Goal: Information Seeking & Learning: Learn about a topic

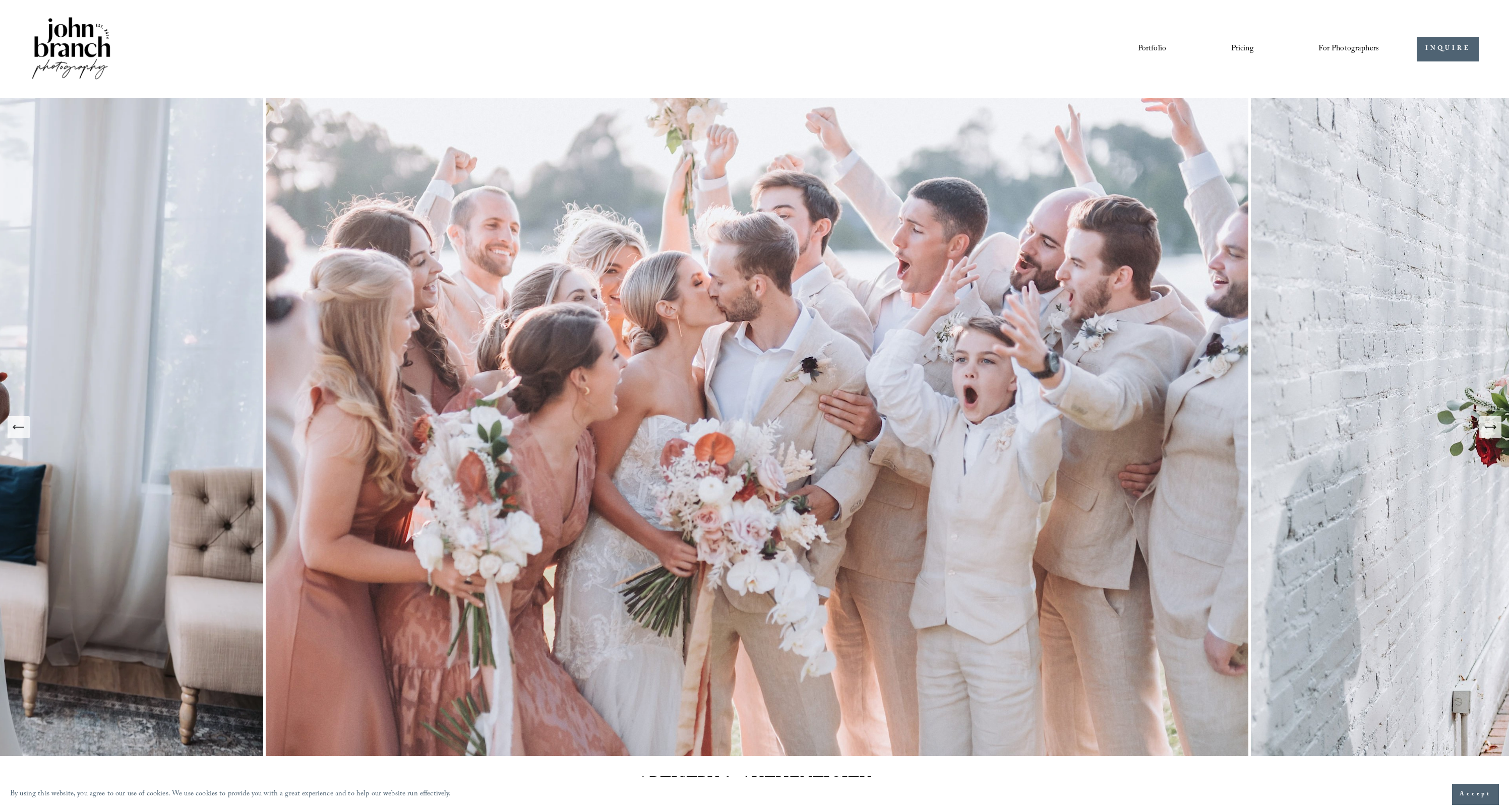
click at [660, 434] on icon "Next Slide" at bounding box center [1490, 427] width 14 height 14
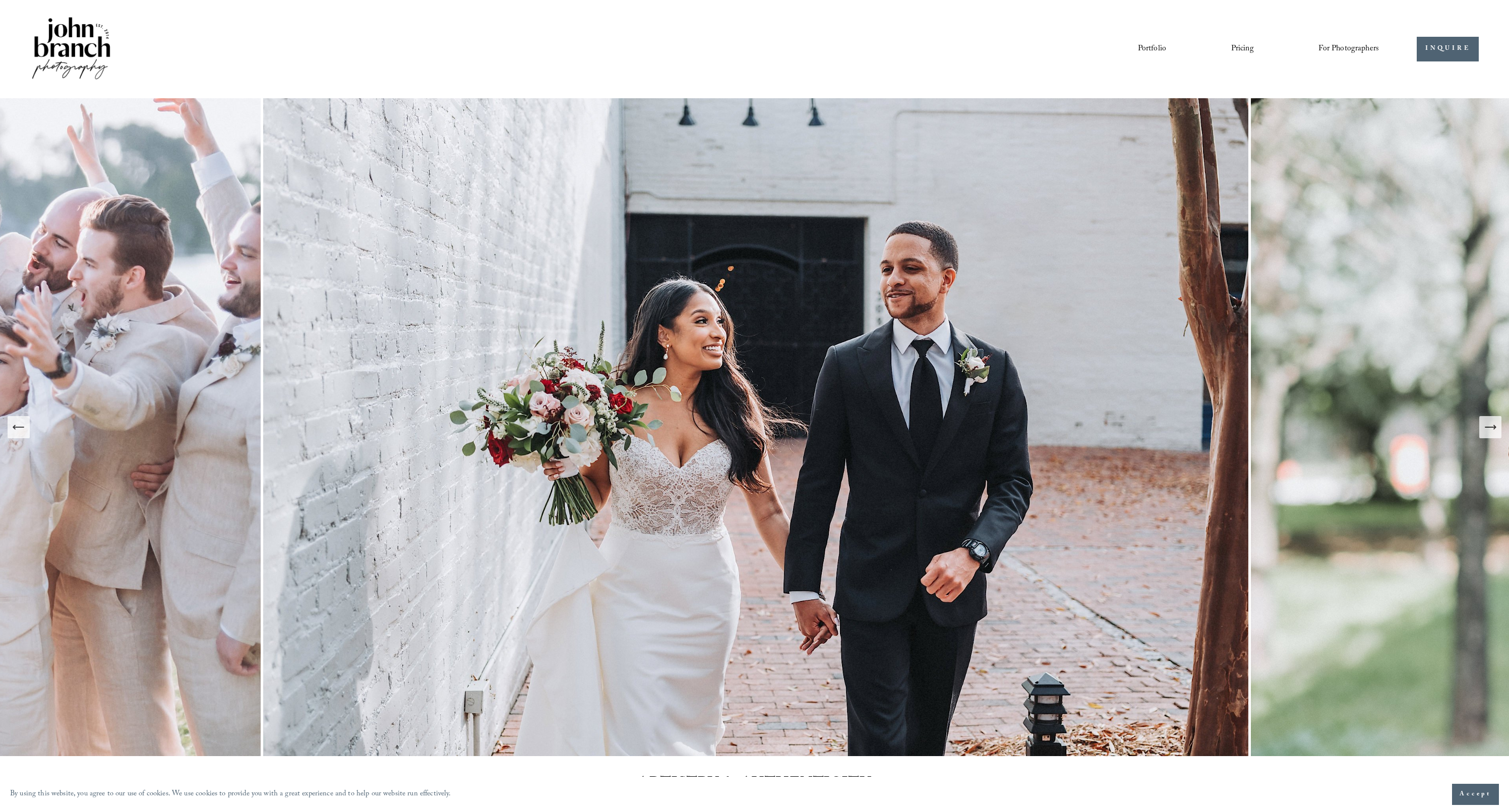
click at [660, 434] on icon "Next Slide" at bounding box center [1490, 427] width 14 height 14
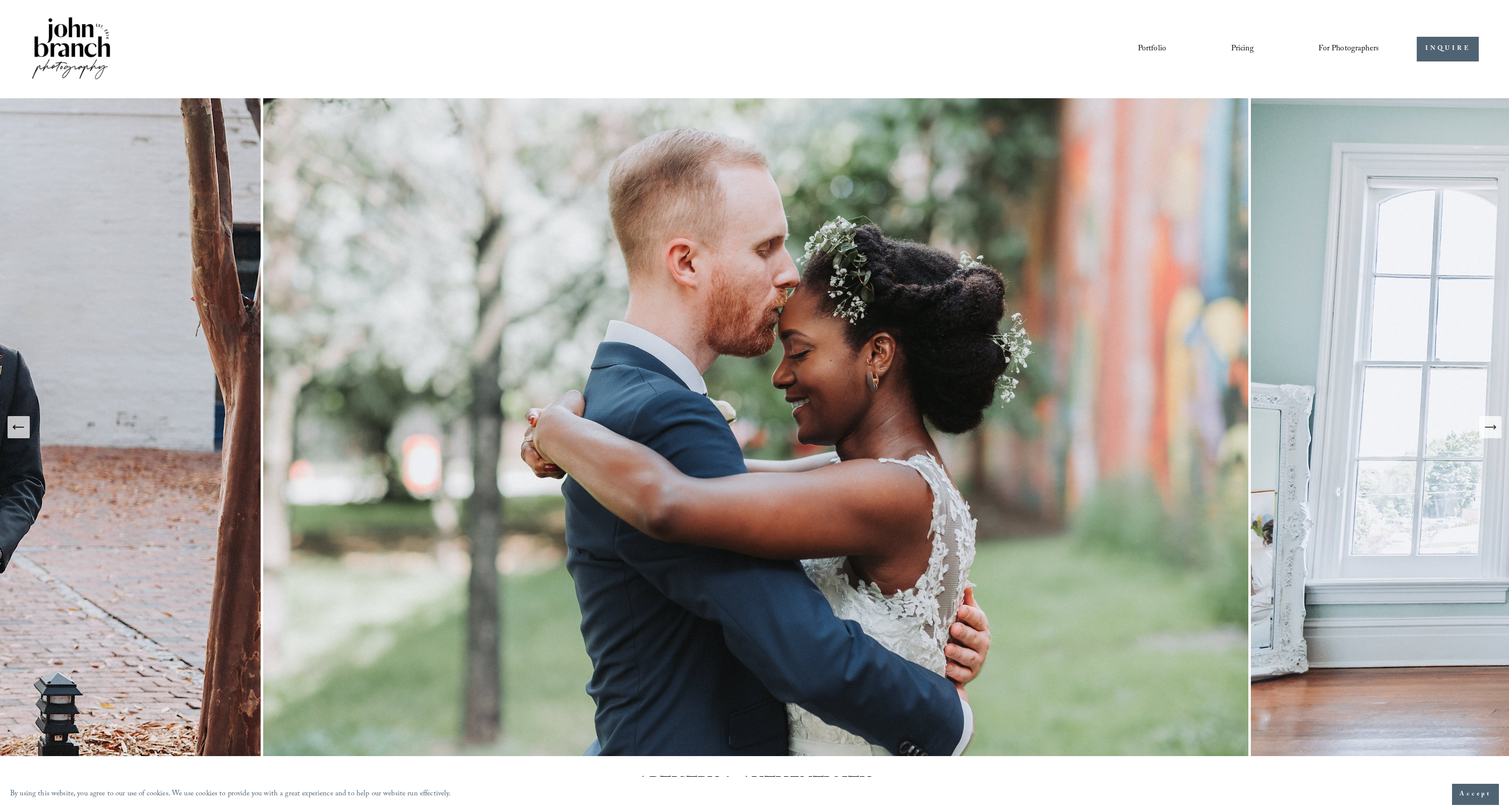
click at [660, 434] on icon "Next Slide" at bounding box center [1490, 427] width 14 height 14
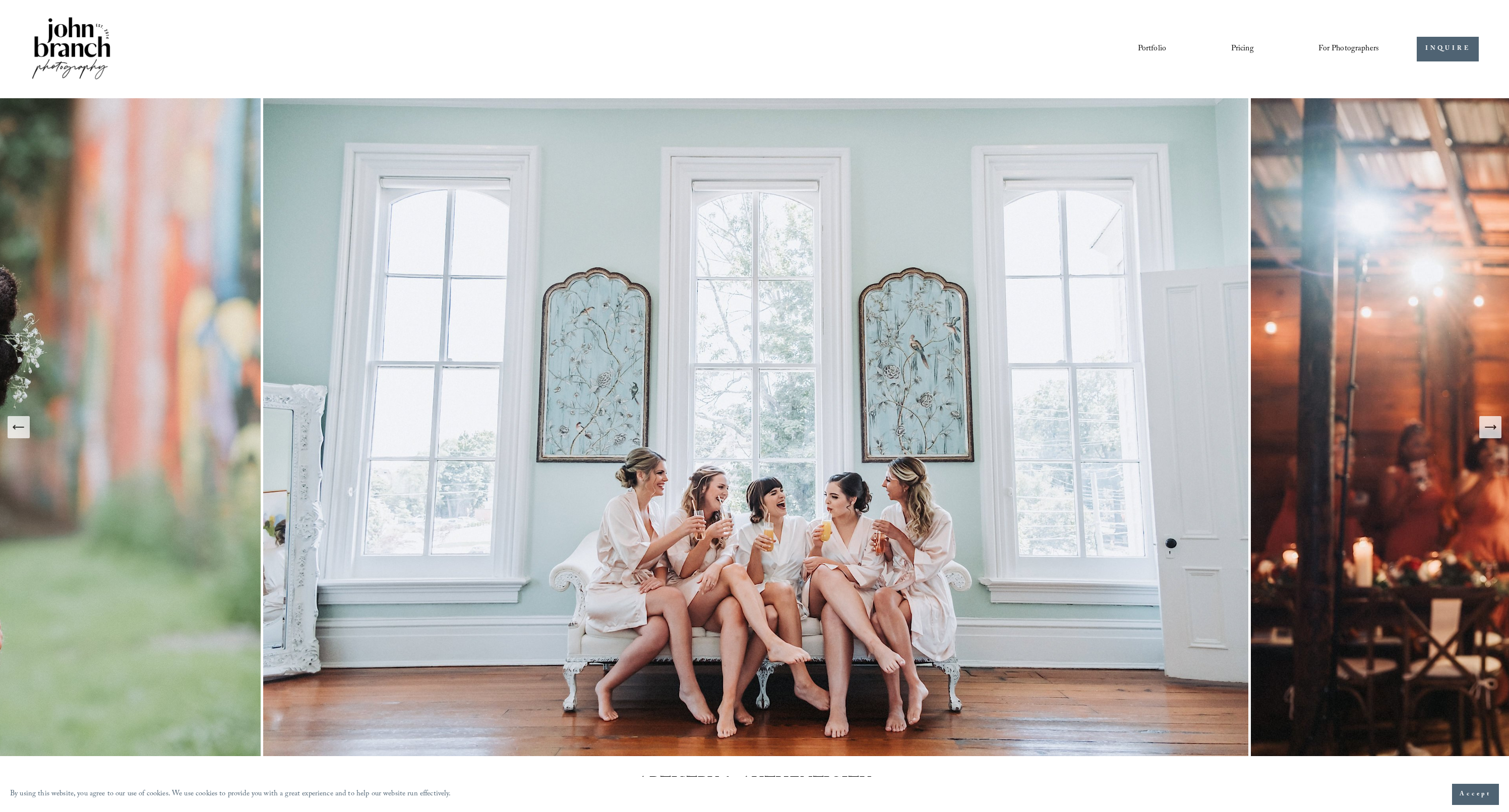
click at [660, 434] on icon "Next Slide" at bounding box center [1490, 427] width 14 height 14
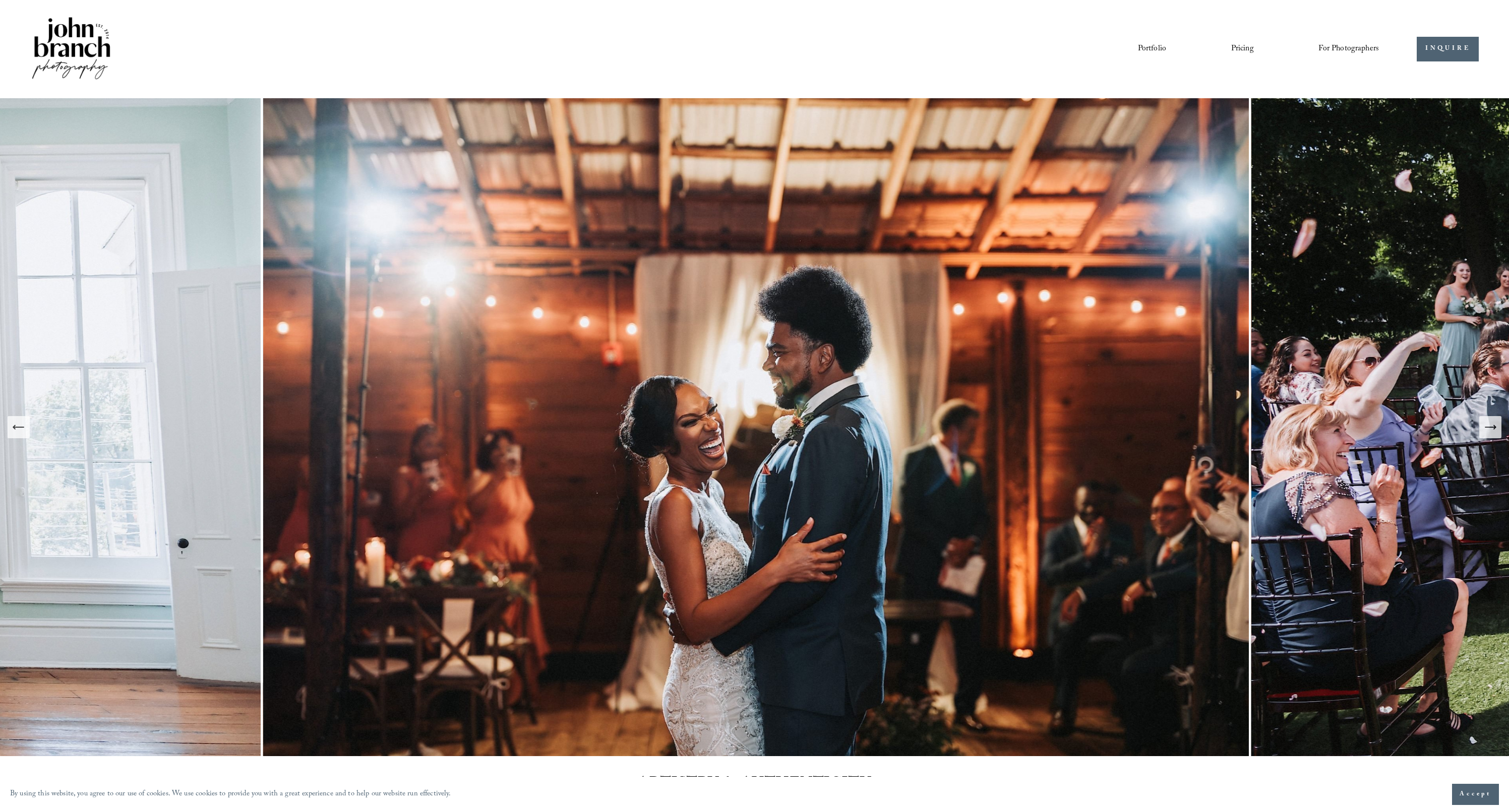
click at [660, 434] on icon "Next Slide" at bounding box center [1490, 427] width 14 height 14
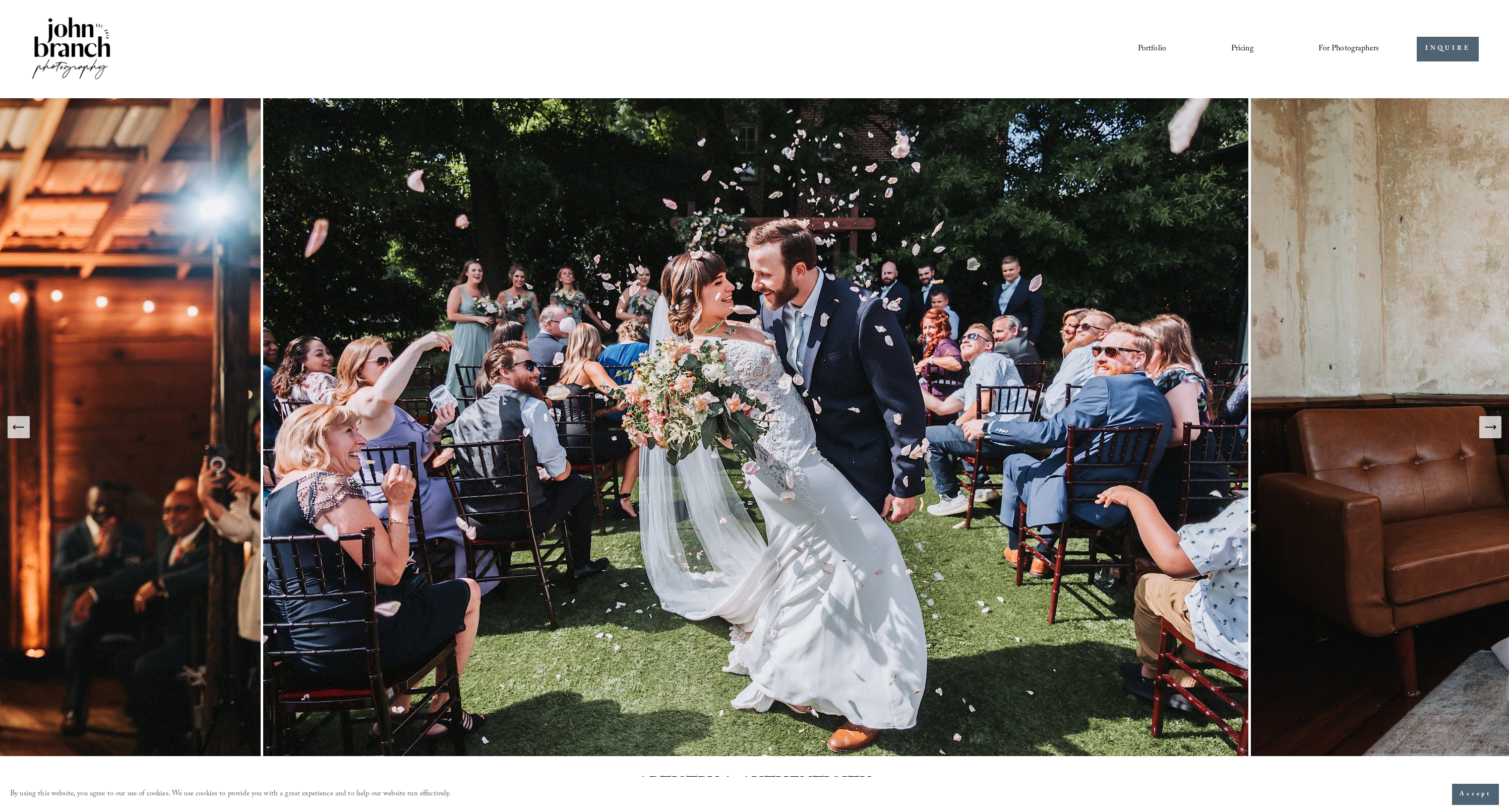
click at [660, 434] on icon "Next Slide" at bounding box center [1490, 427] width 14 height 14
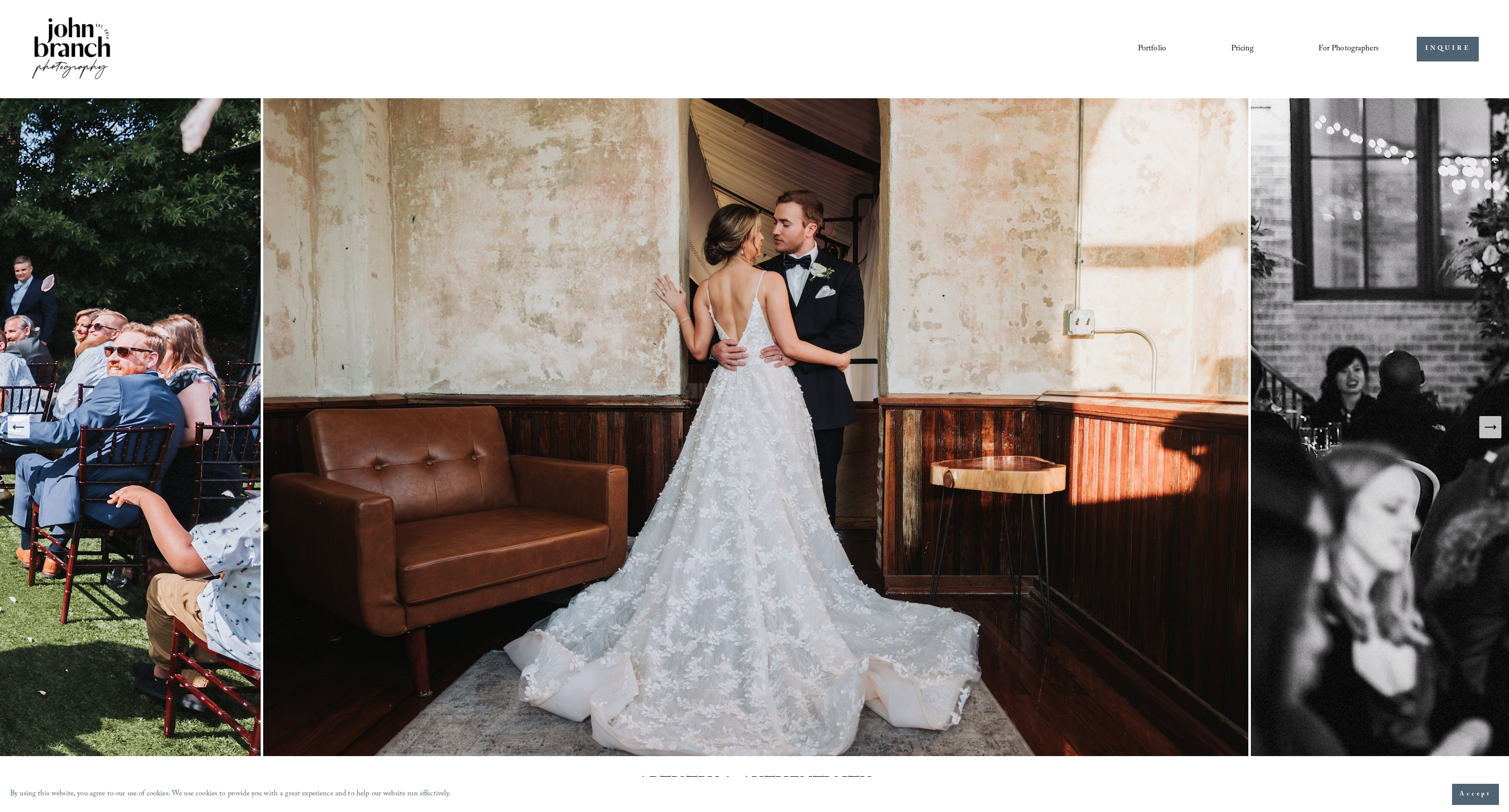
click at [660, 434] on icon "Next Slide" at bounding box center [1490, 427] width 14 height 14
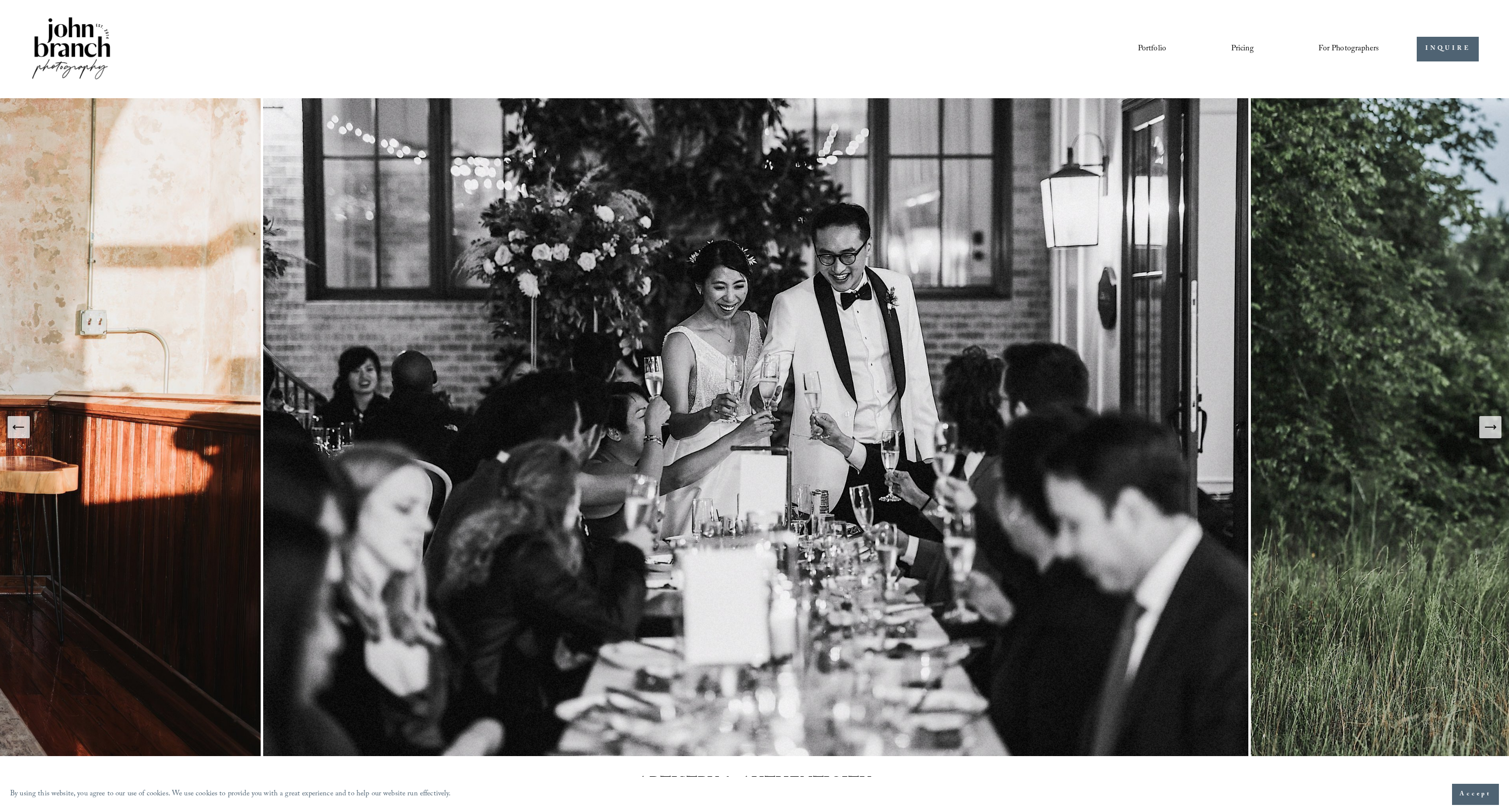
click at [660, 434] on icon "Next Slide" at bounding box center [1490, 427] width 14 height 14
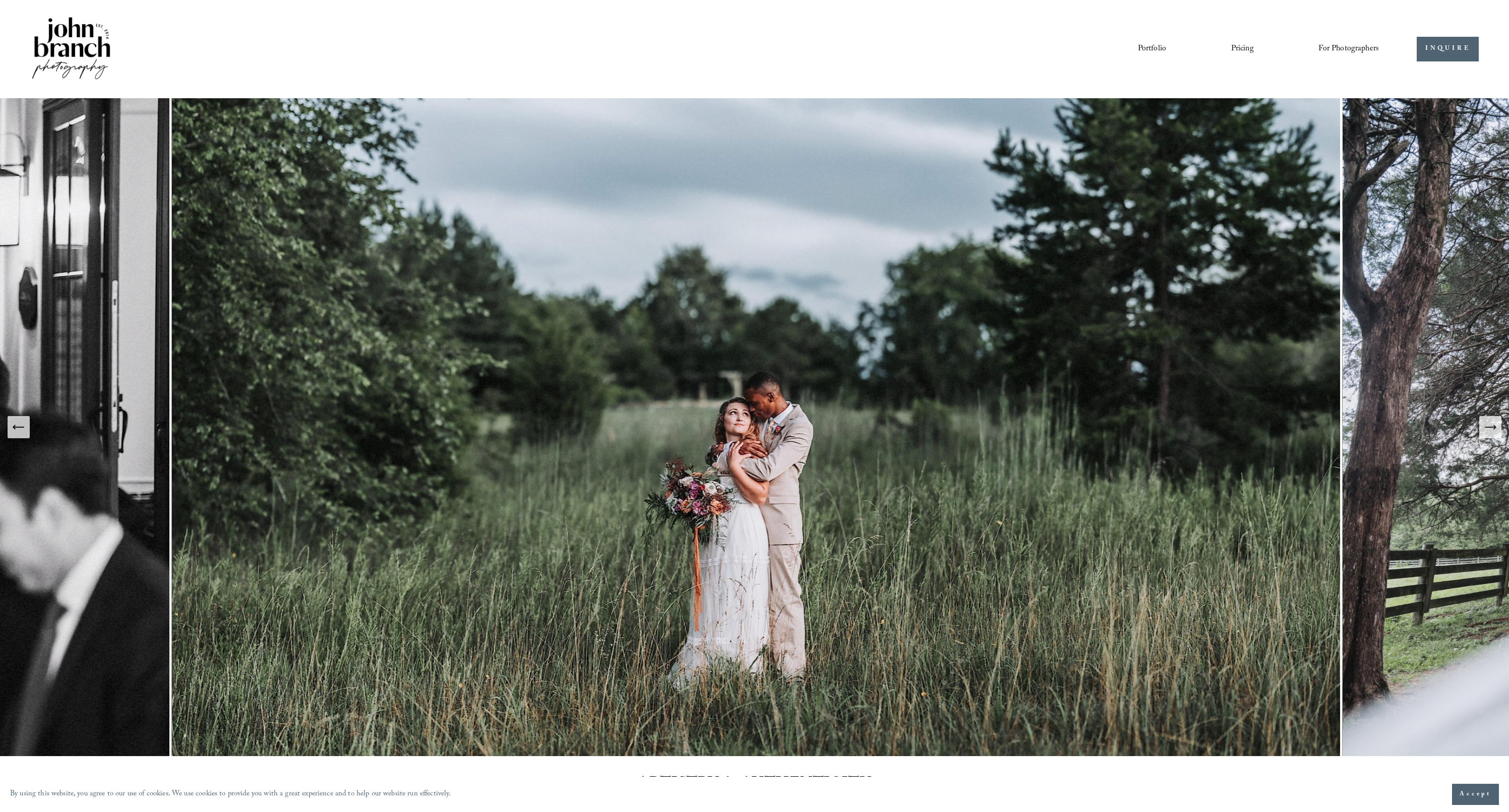
click at [660, 434] on icon "Next Slide" at bounding box center [1490, 427] width 14 height 14
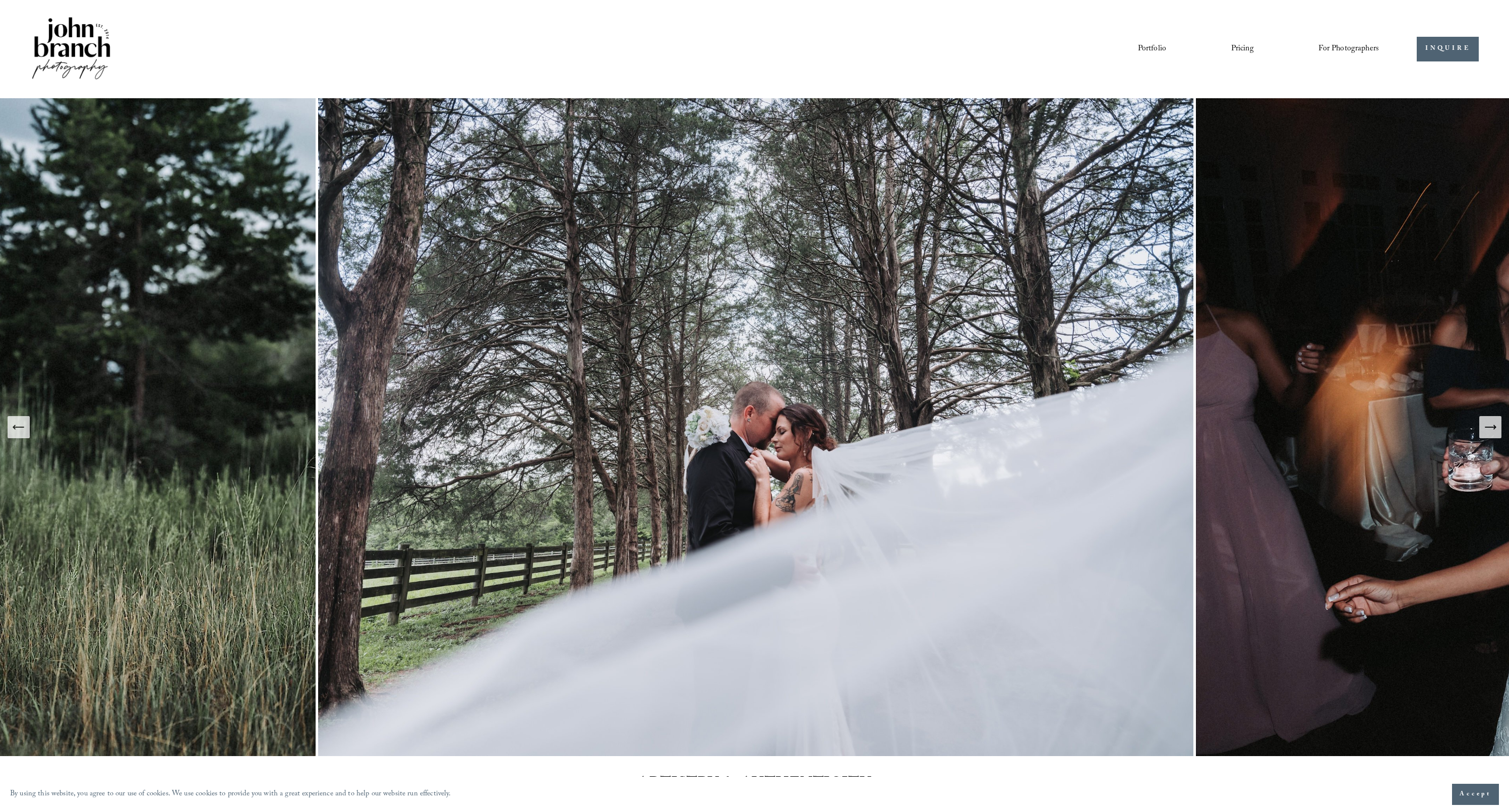
click at [660, 434] on icon "Next Slide" at bounding box center [1490, 427] width 14 height 14
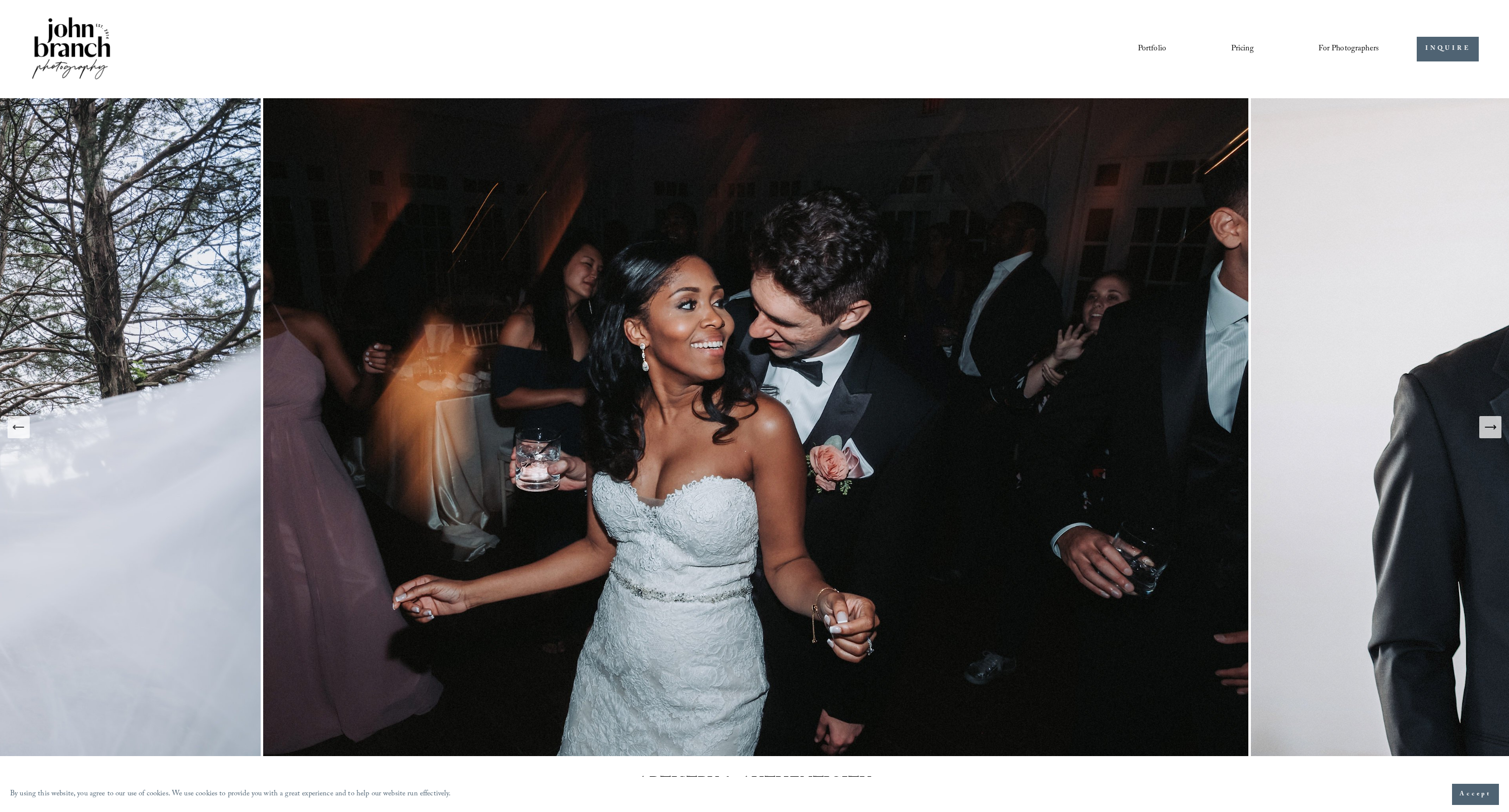
click at [660, 434] on icon "Next Slide" at bounding box center [1490, 427] width 14 height 14
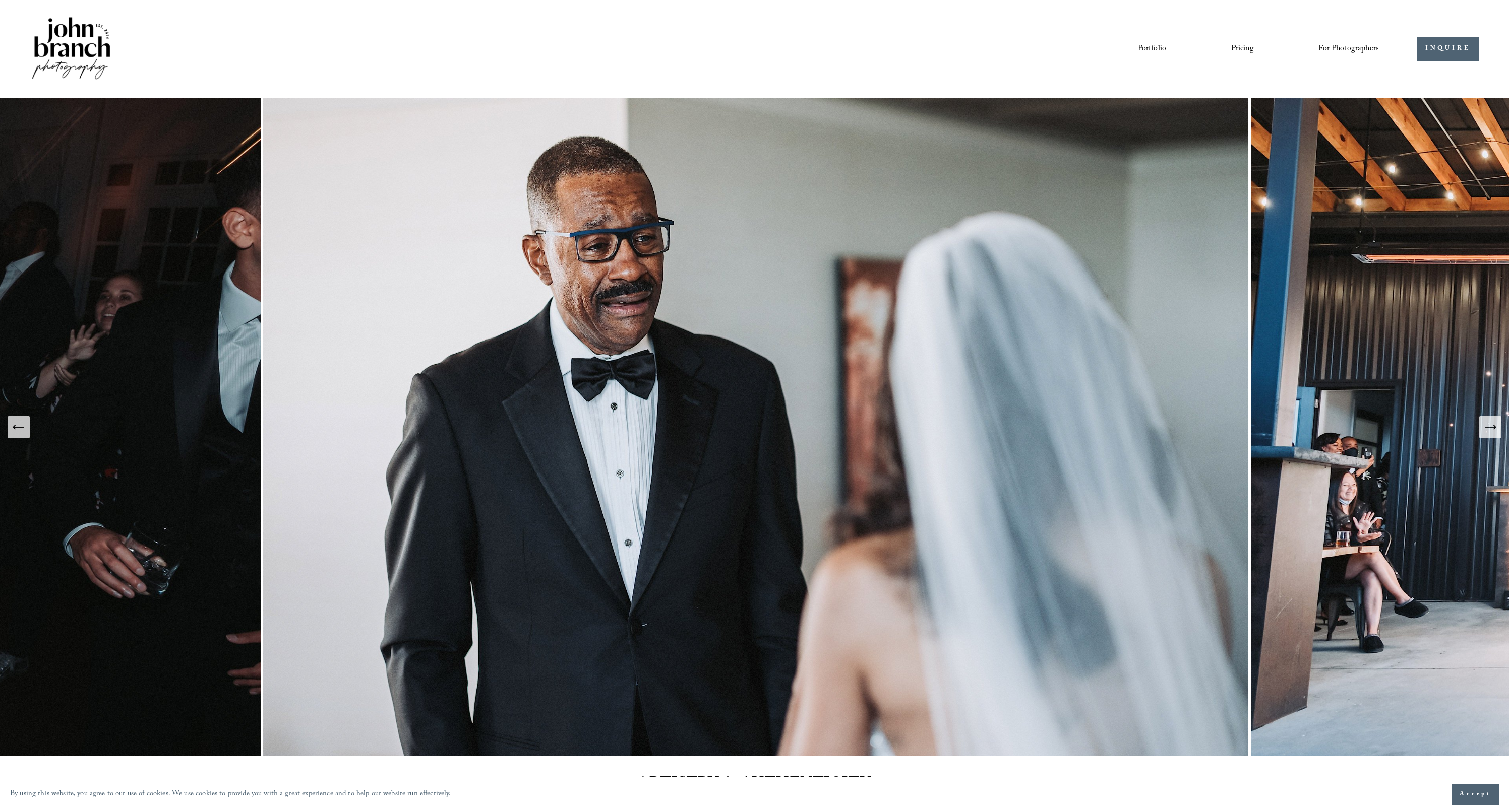
click at [660, 434] on icon "Next Slide" at bounding box center [1490, 427] width 14 height 14
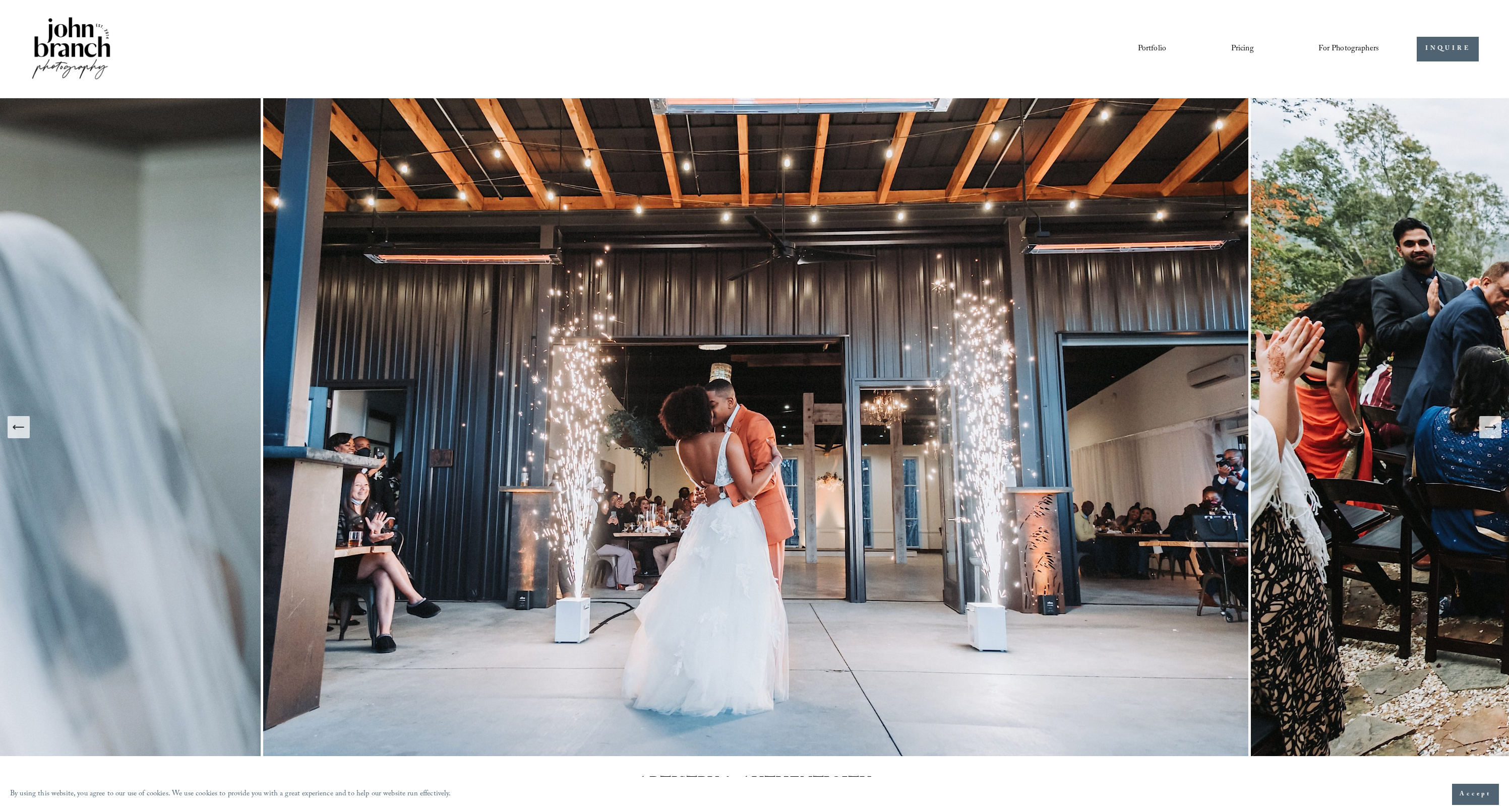
click at [660, 434] on icon "Next Slide" at bounding box center [1490, 427] width 14 height 14
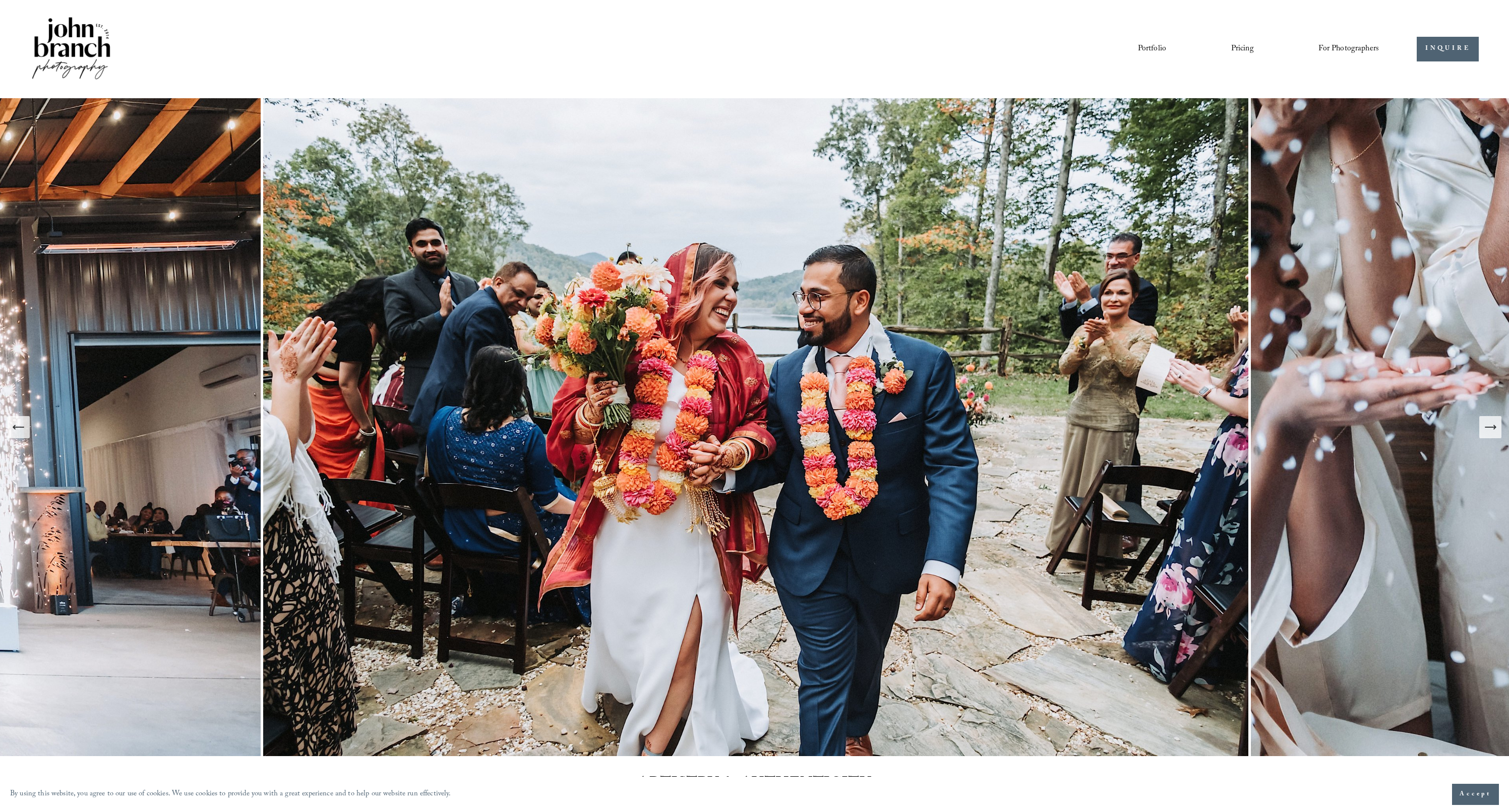
click at [660, 434] on icon "Next Slide" at bounding box center [1490, 427] width 14 height 14
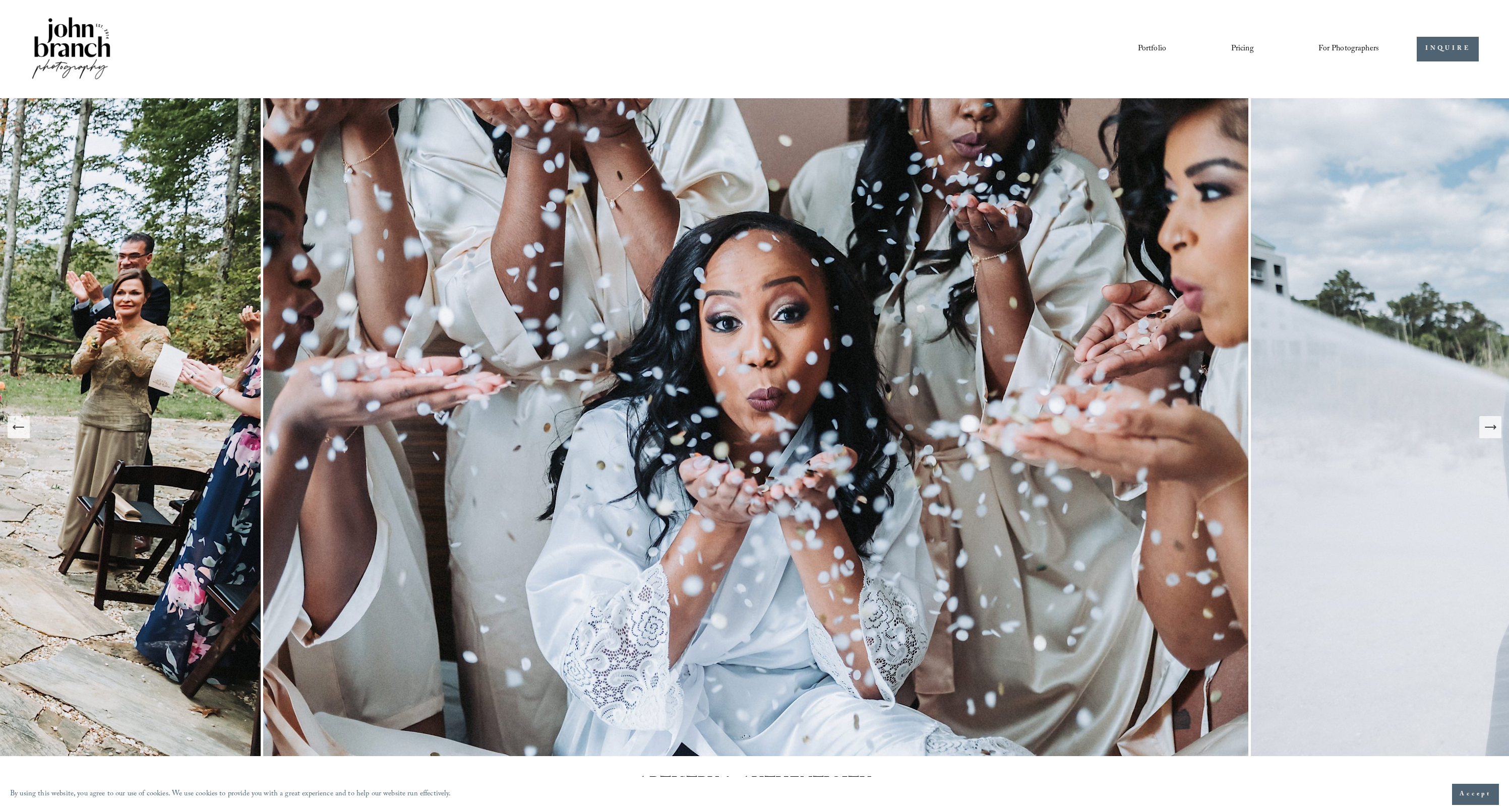
click at [660, 434] on icon "Next Slide" at bounding box center [1490, 427] width 14 height 14
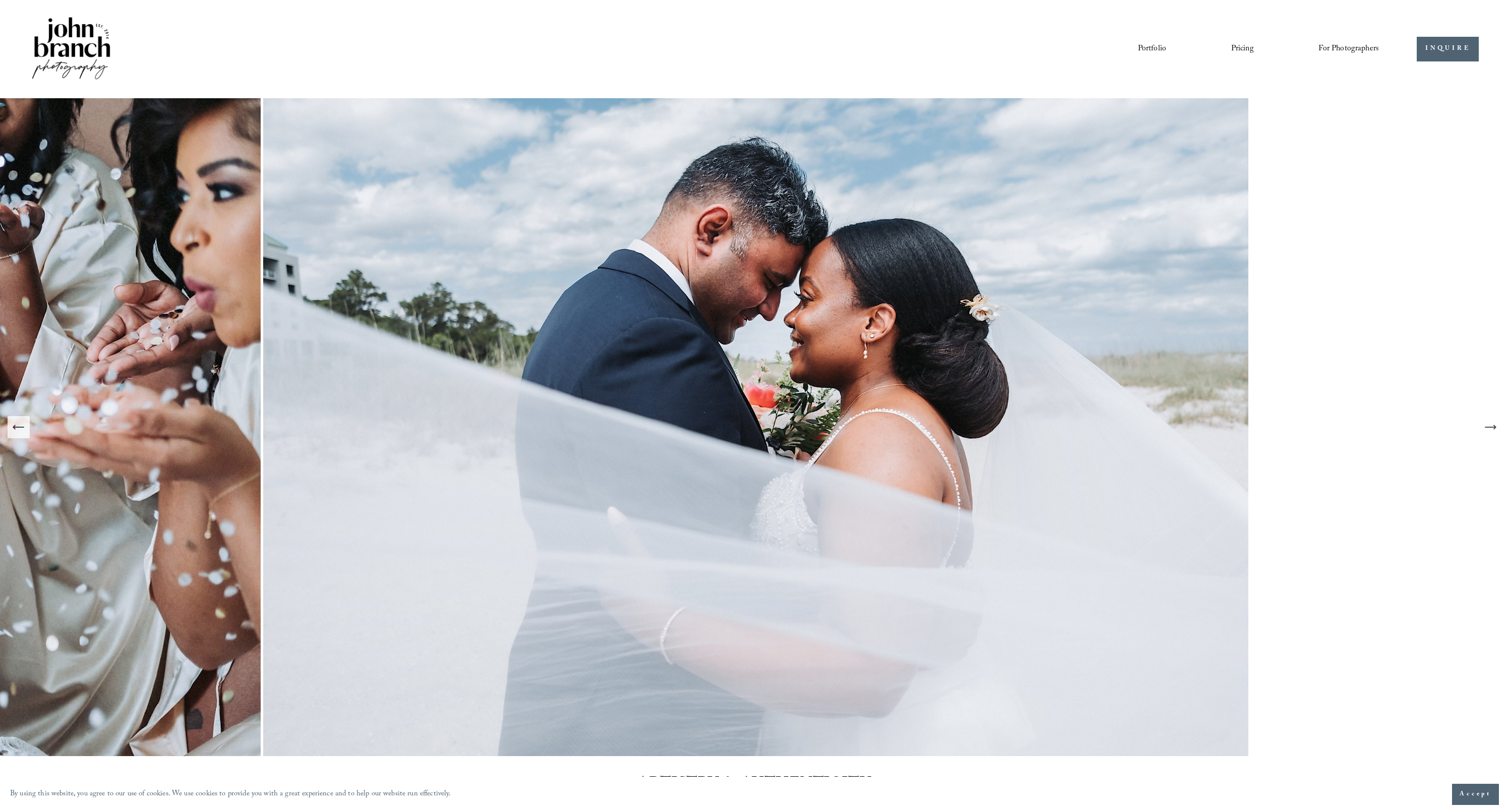
click at [660, 434] on icon "Next Slide" at bounding box center [1490, 427] width 14 height 14
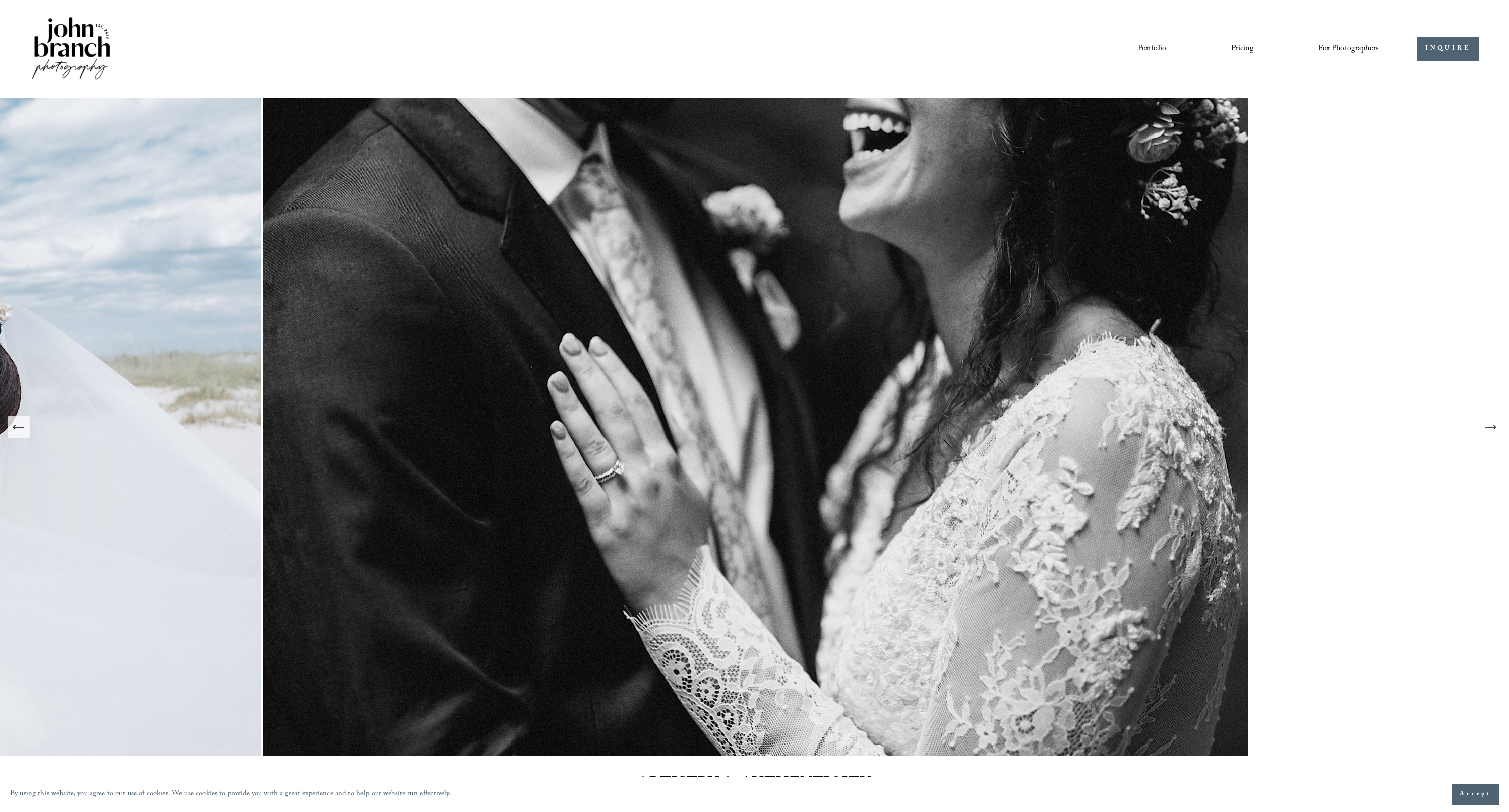
click at [660, 434] on icon "Next Slide" at bounding box center [1490, 427] width 14 height 14
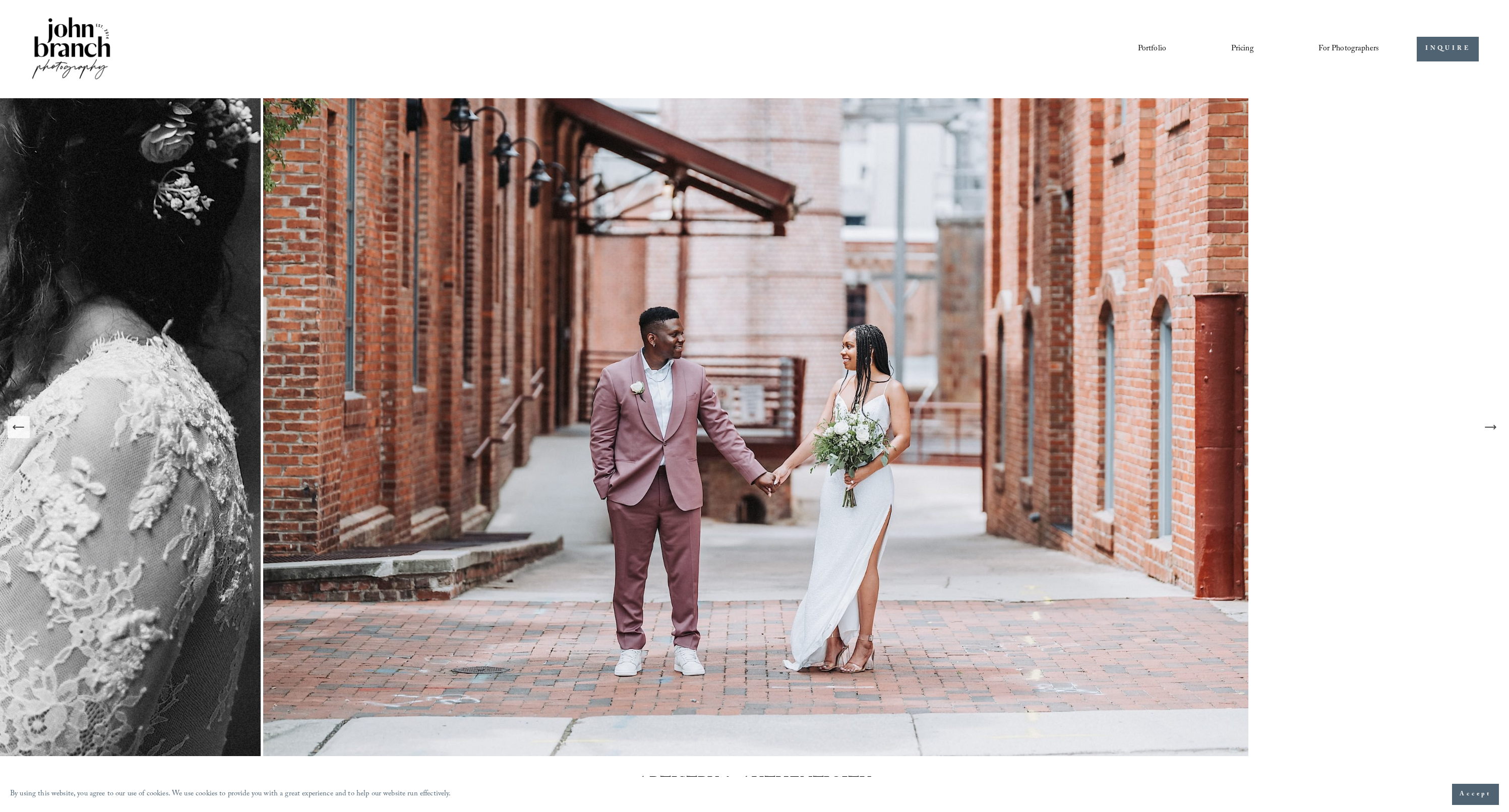
click at [660, 434] on icon "Next Slide" at bounding box center [1490, 427] width 14 height 14
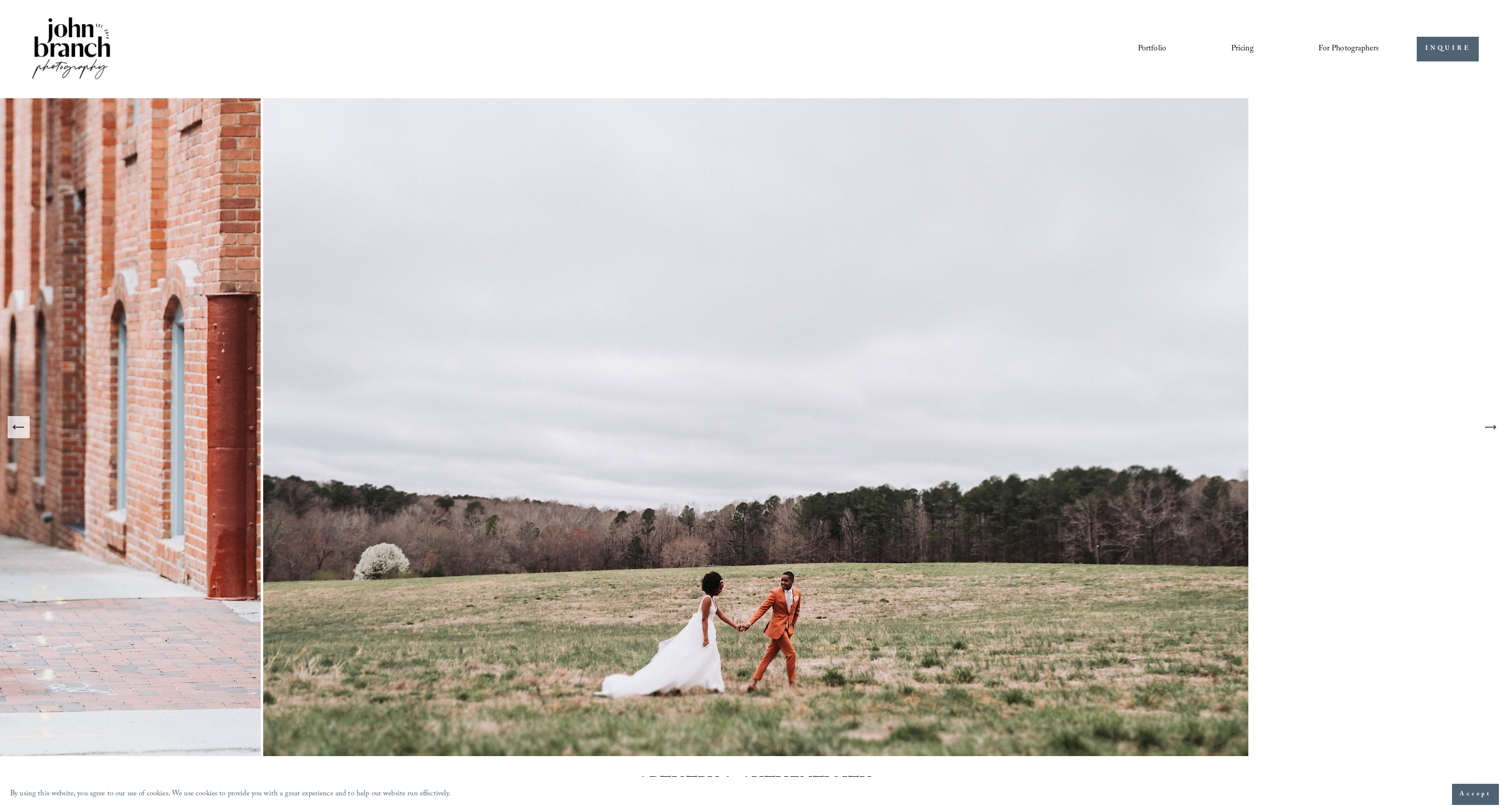
click at [660, 434] on icon "Next Slide" at bounding box center [1490, 427] width 14 height 14
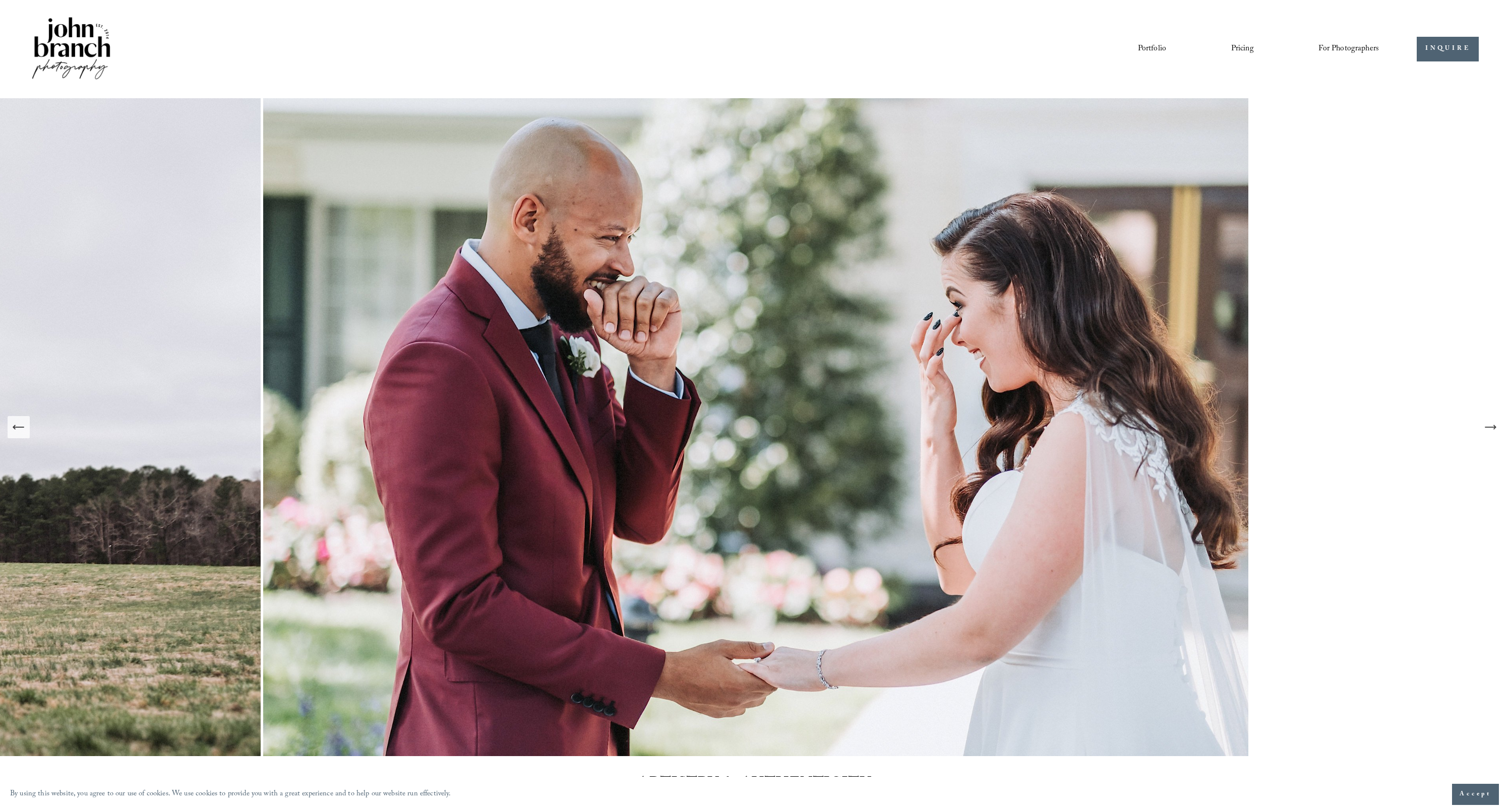
click at [660, 433] on icon "Next Slide" at bounding box center [1490, 427] width 14 height 14
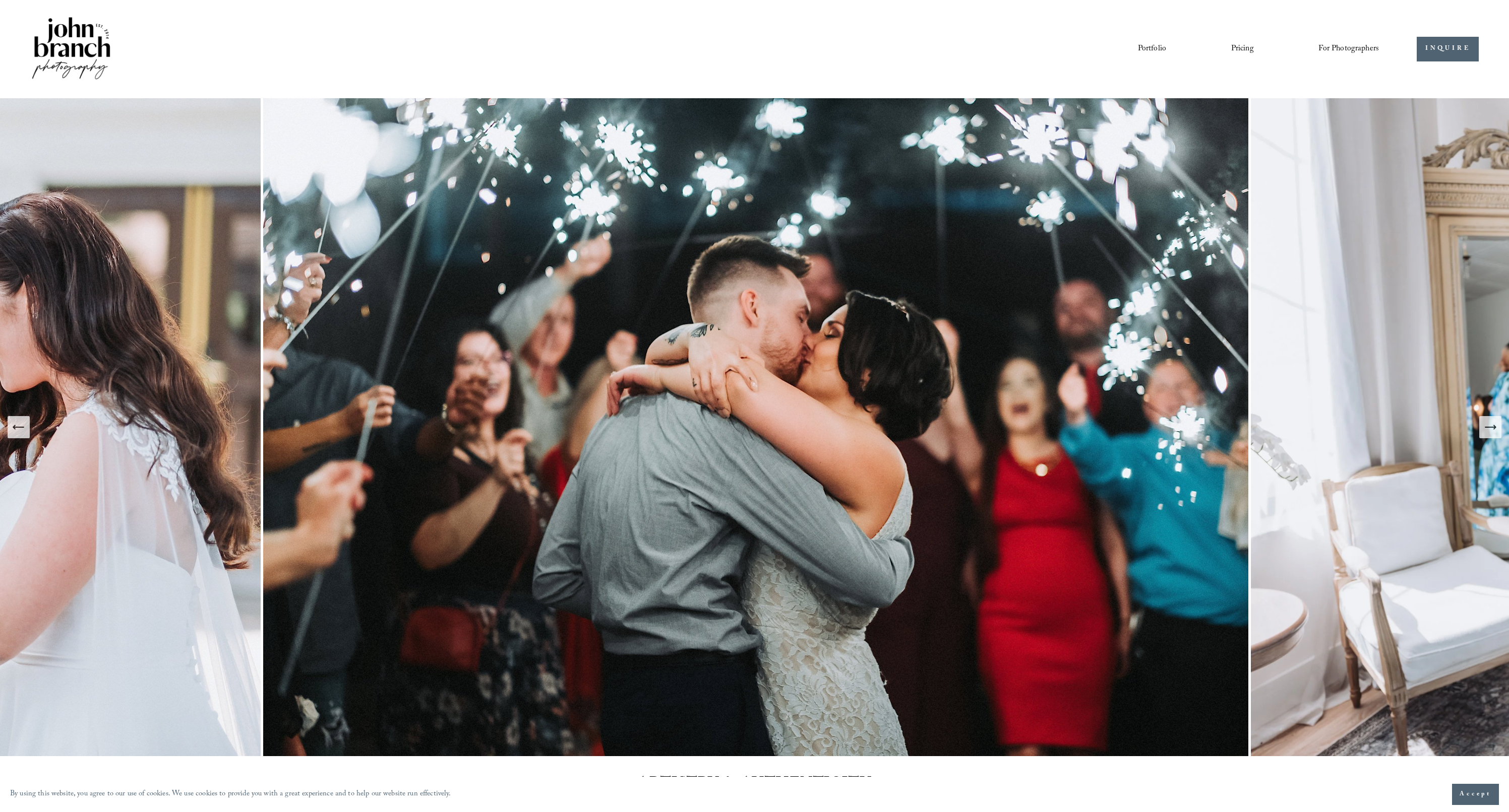
click at [660, 433] on icon "Next Slide" at bounding box center [1490, 427] width 14 height 14
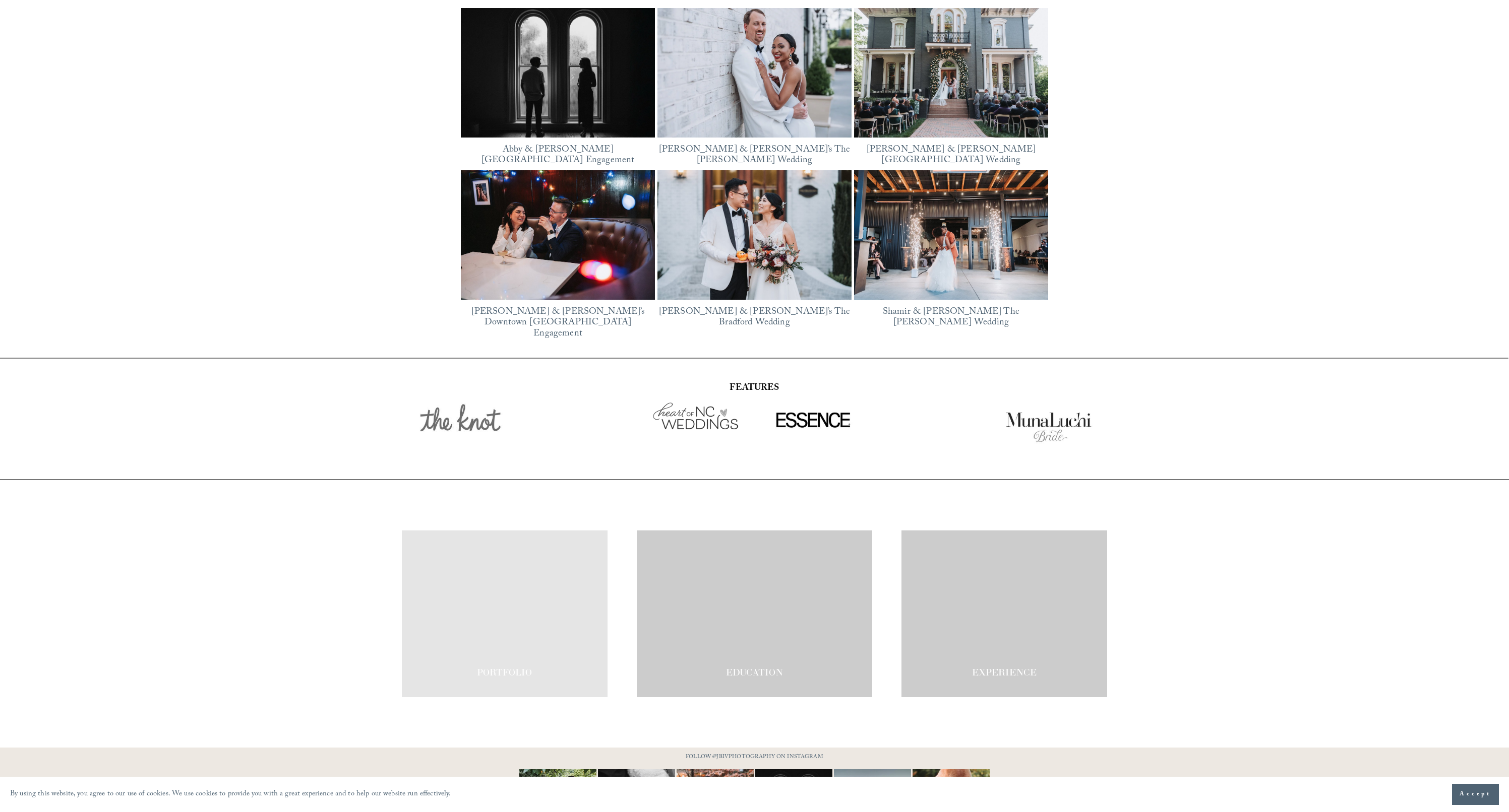
scroll to position [1930, 0]
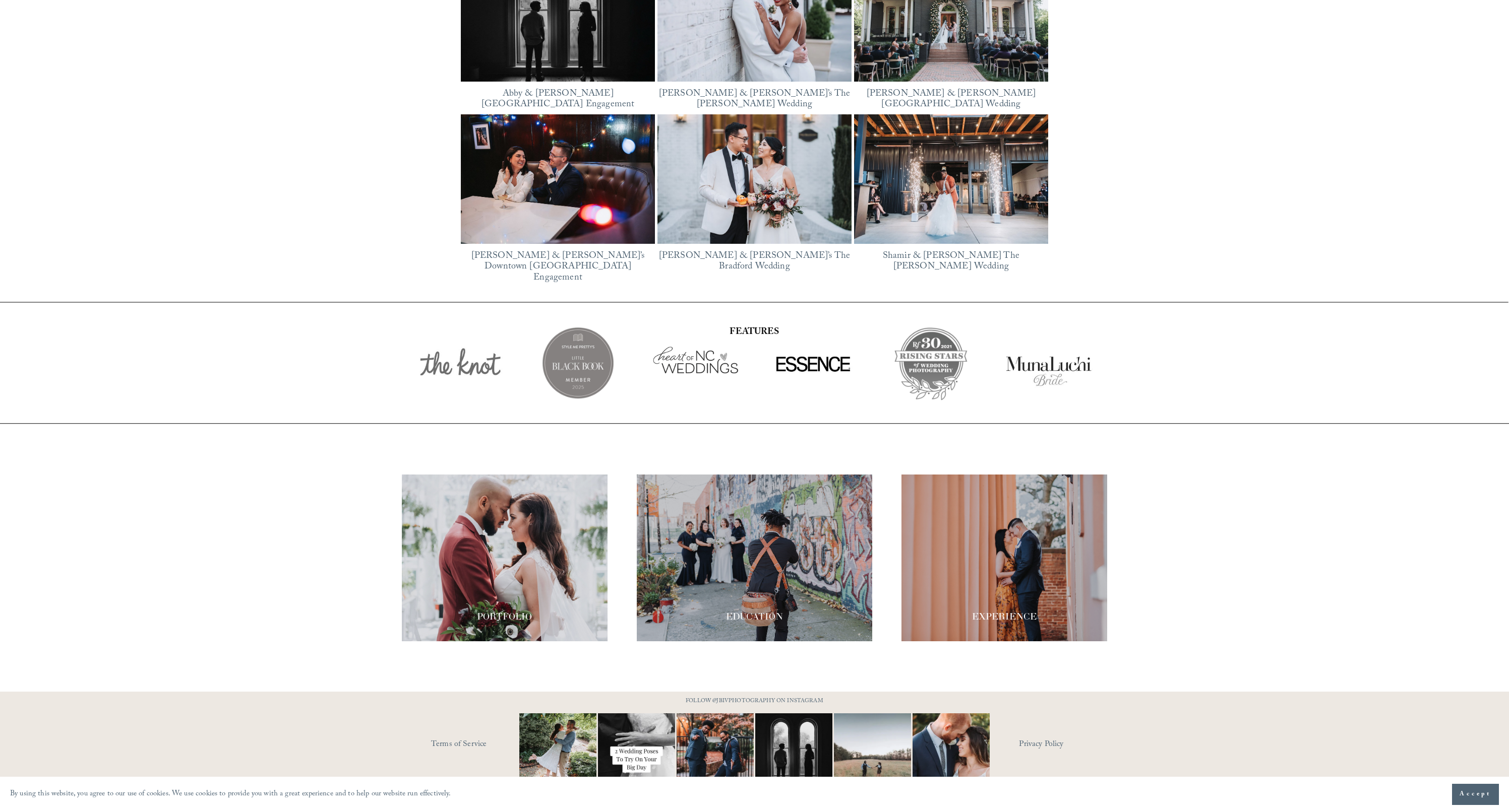
click at [660, 524] on div at bounding box center [754, 558] width 235 height 167
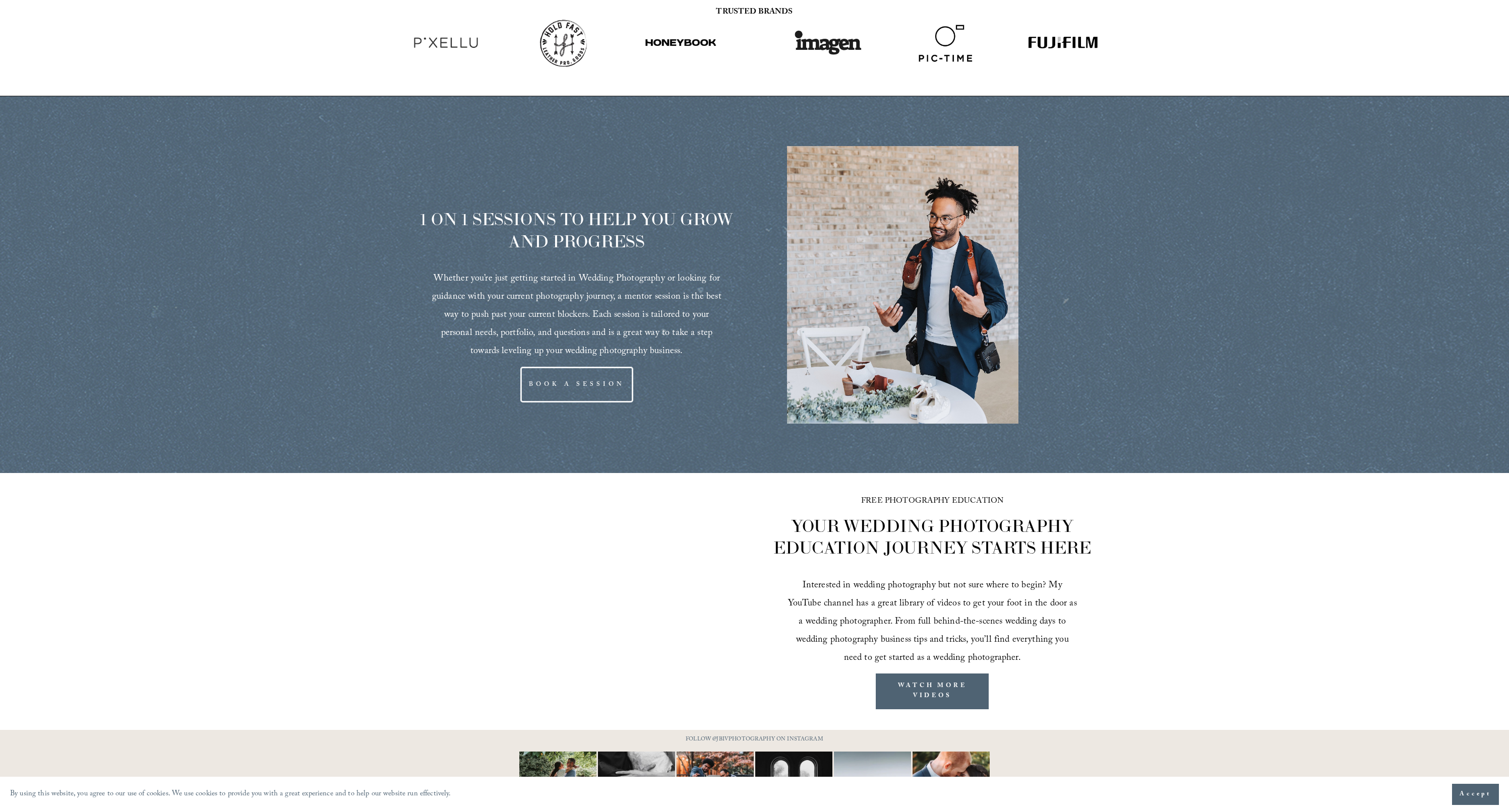
scroll to position [1212, 0]
